Goal: Transaction & Acquisition: Download file/media

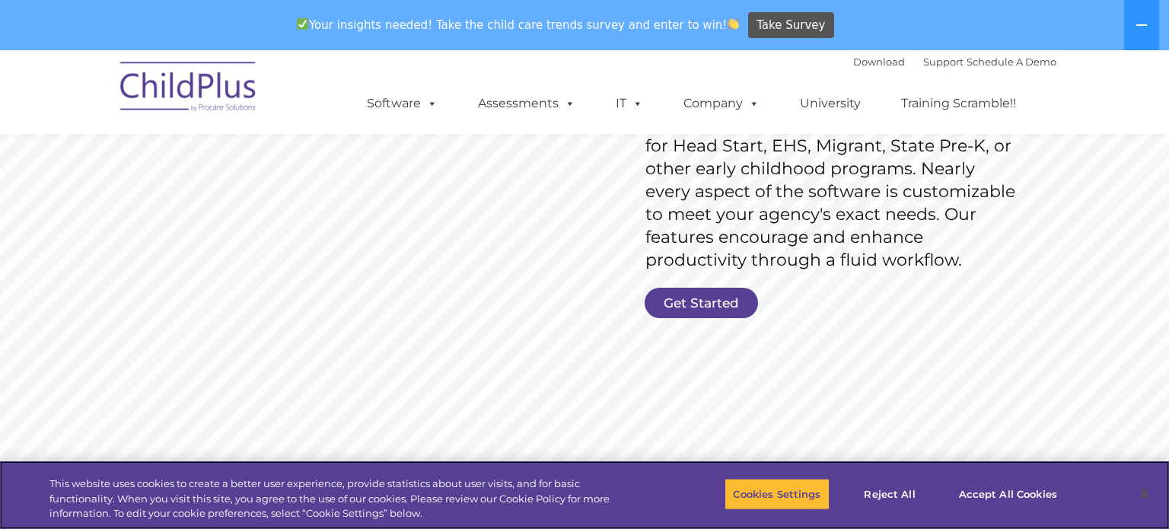
scroll to position [275, 0]
click at [699, 303] on link "Get Started" at bounding box center [700, 302] width 113 height 30
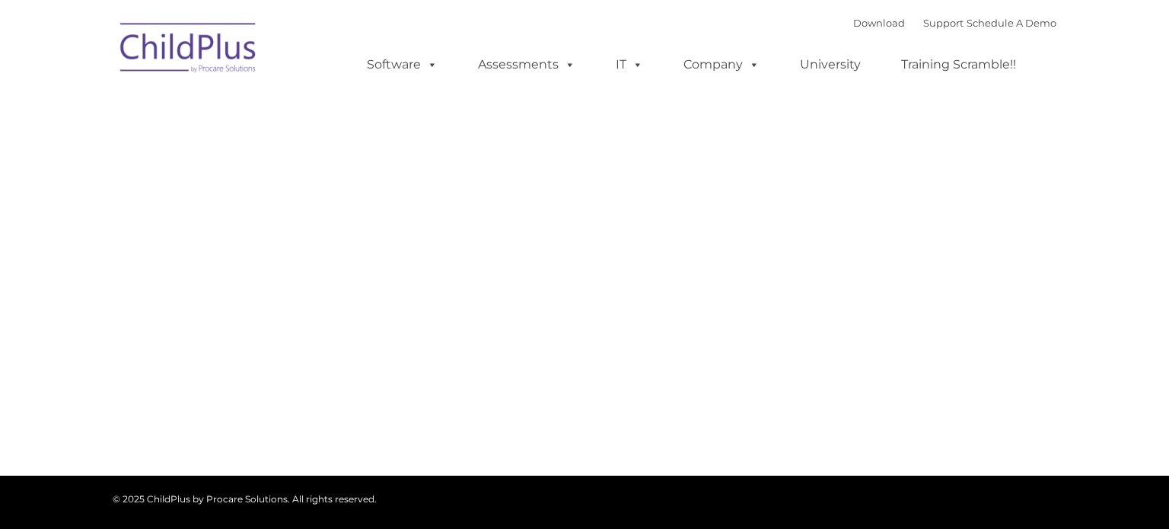
type input ""
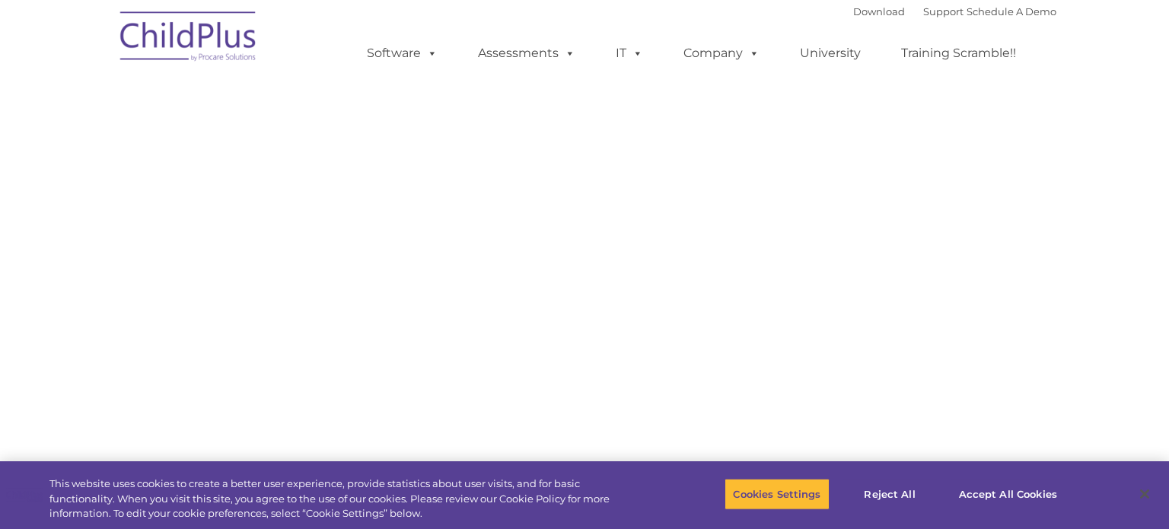
select select "MEDIUM"
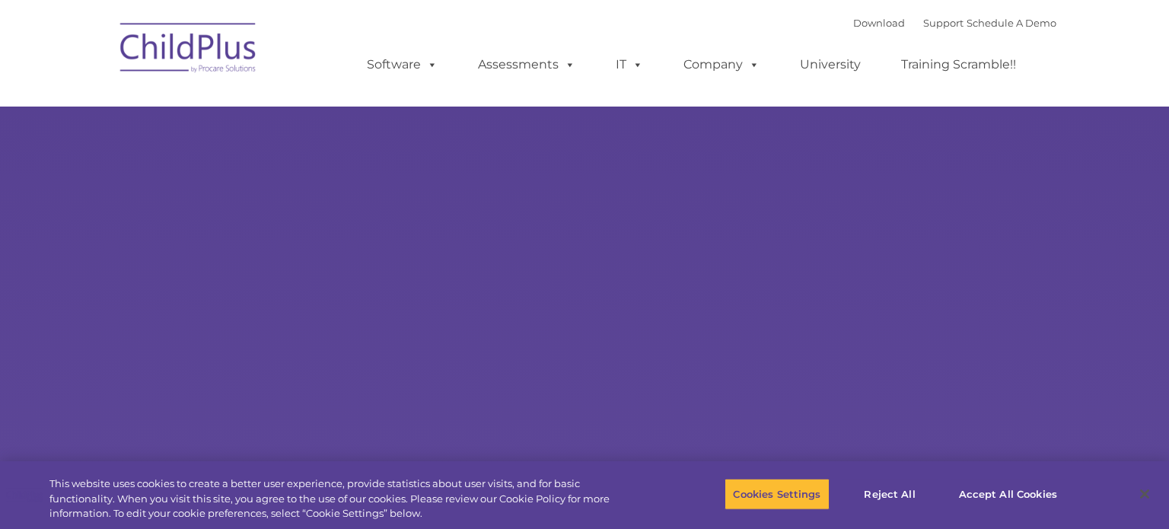
type input ""
select select "MEDIUM"
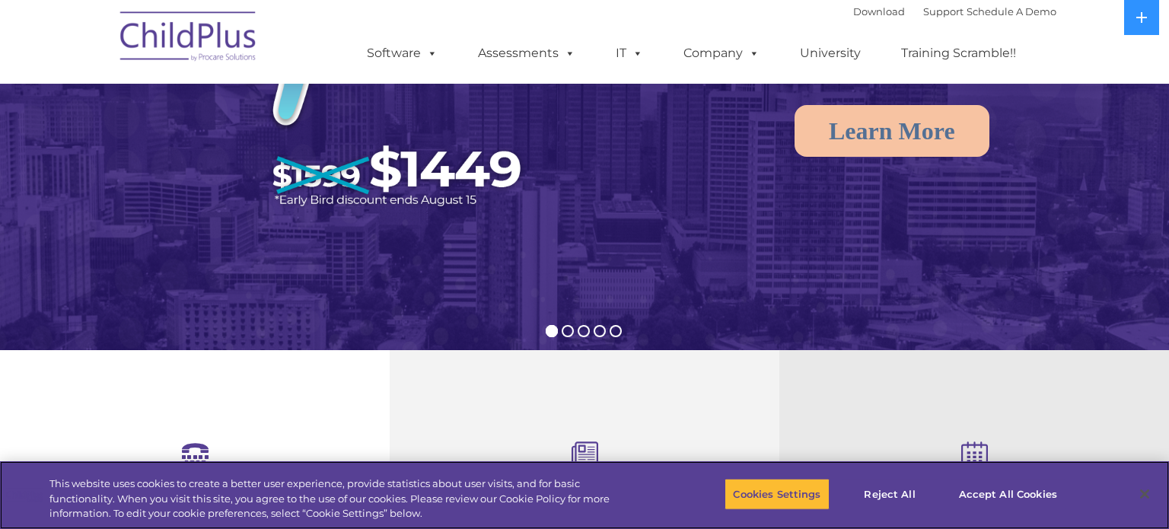
scroll to position [249, 0]
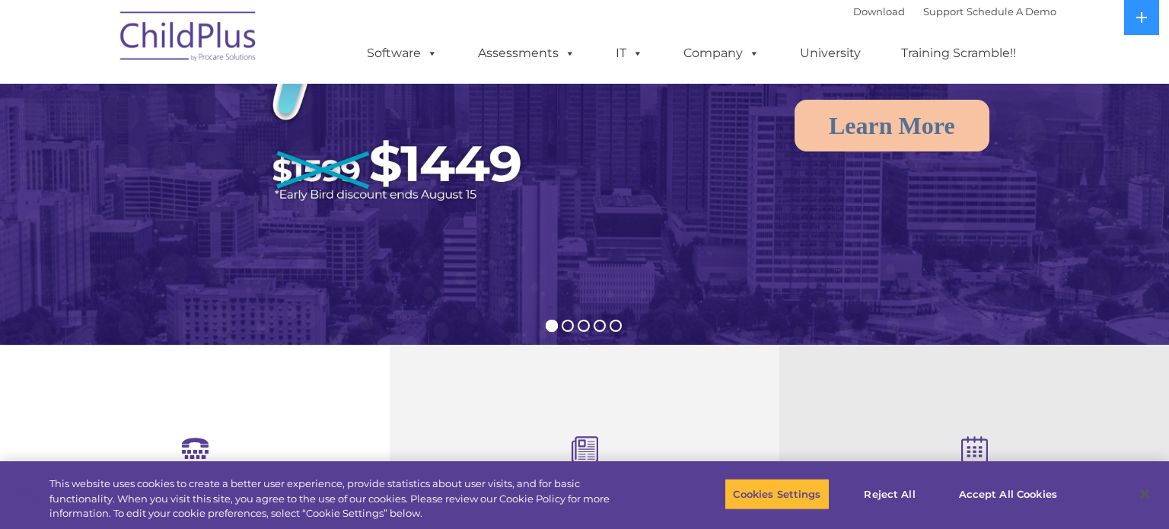
click at [657, 236] on img at bounding box center [584, 118] width 1169 height 735
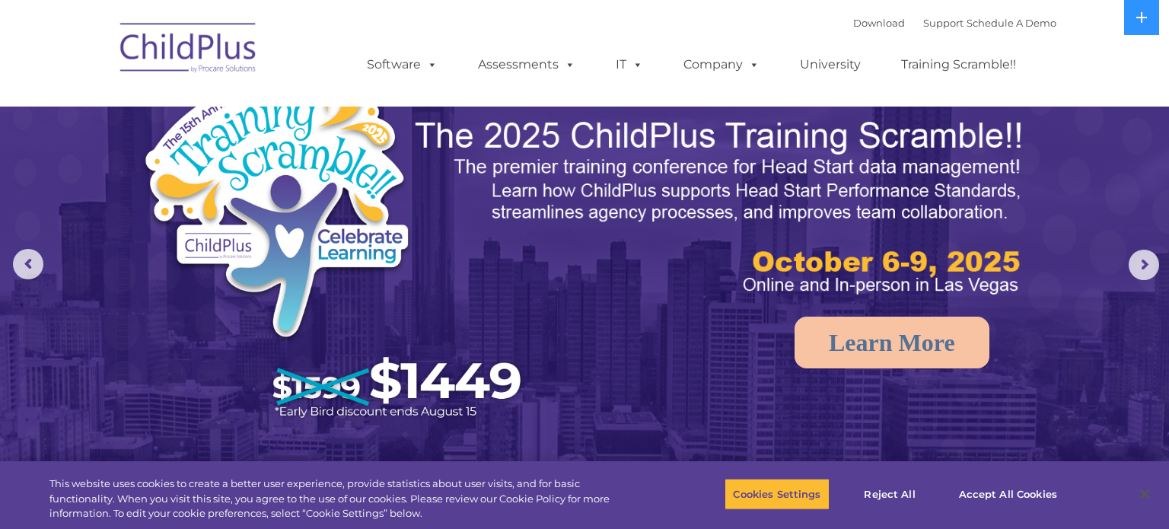
scroll to position [0, 0]
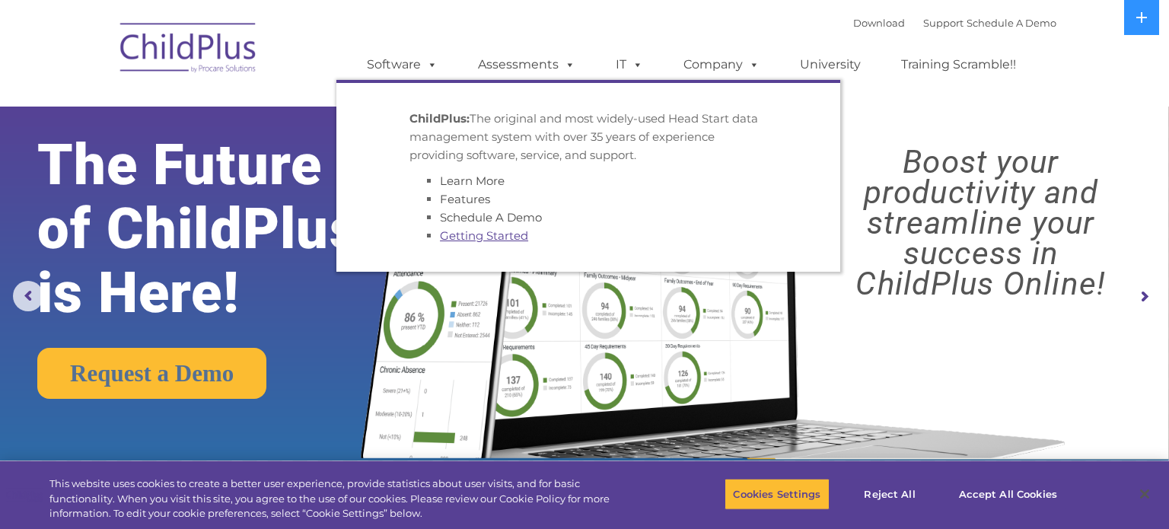
click at [484, 237] on link "Getting Started" at bounding box center [484, 235] width 88 height 14
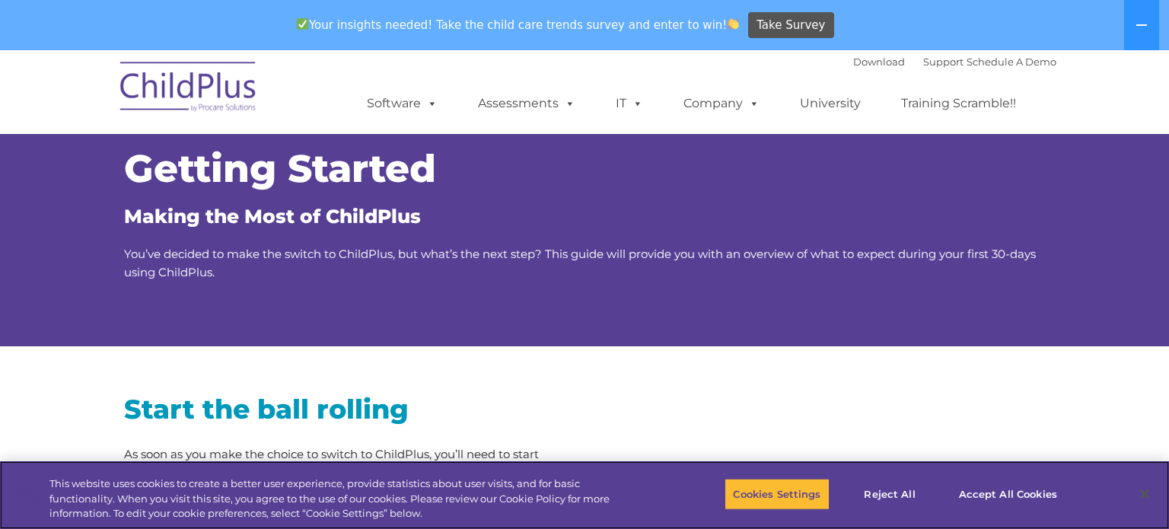
scroll to position [15, 0]
click at [854, 62] on link "Download" at bounding box center [879, 62] width 52 height 12
click at [865, 64] on link "Download" at bounding box center [879, 62] width 52 height 12
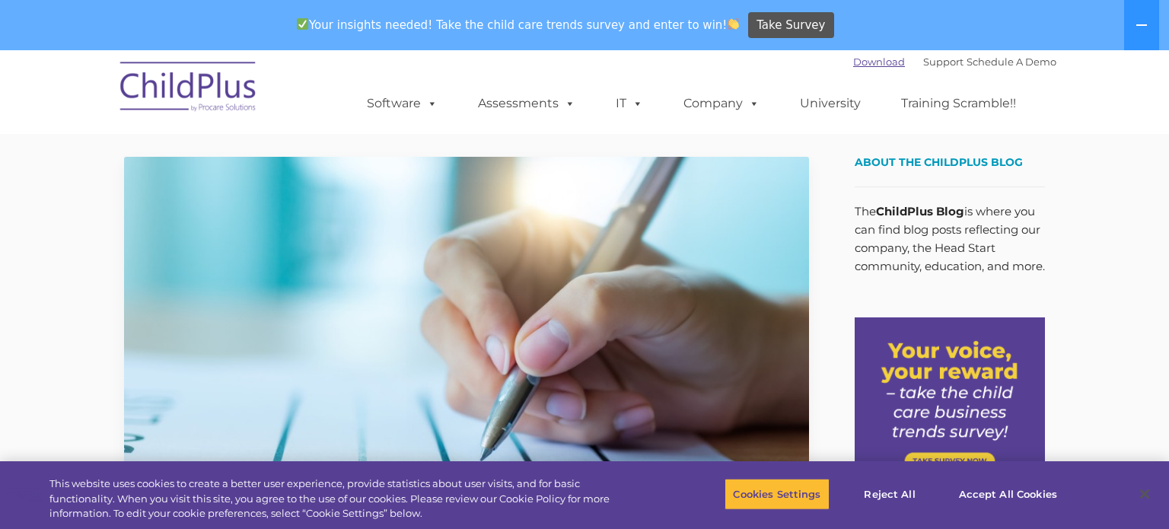
click at [855, 62] on link "Download" at bounding box center [879, 62] width 52 height 12
